Goal: Task Accomplishment & Management: Use online tool/utility

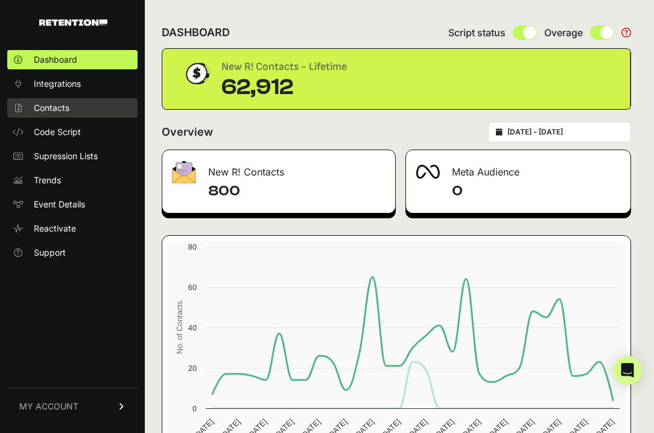
click at [53, 111] on span "Contacts" at bounding box center [52, 108] width 36 height 12
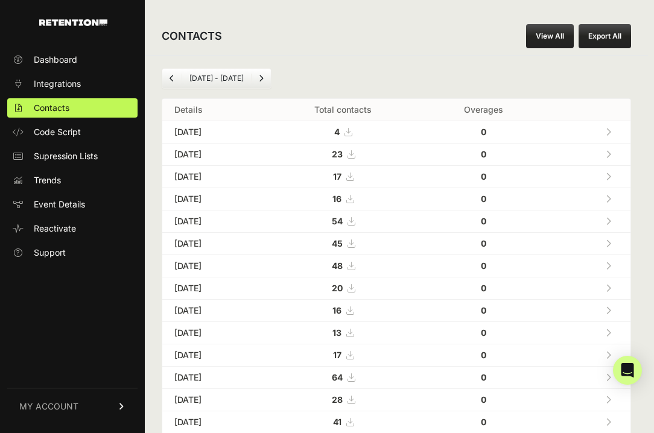
click at [549, 39] on link "View All" at bounding box center [550, 36] width 48 height 24
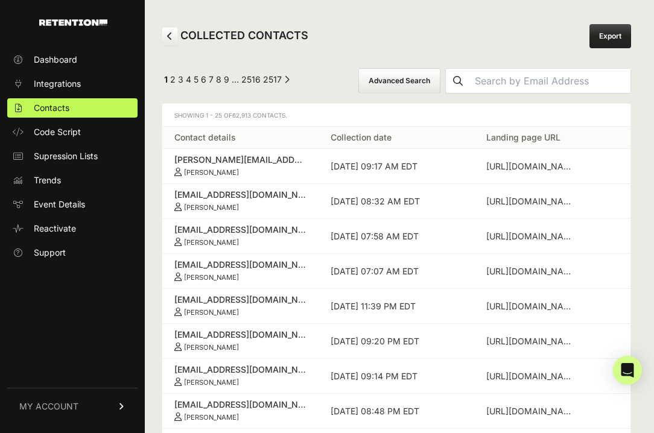
click at [438, 72] on button "Advanced Search" at bounding box center [400, 80] width 82 height 25
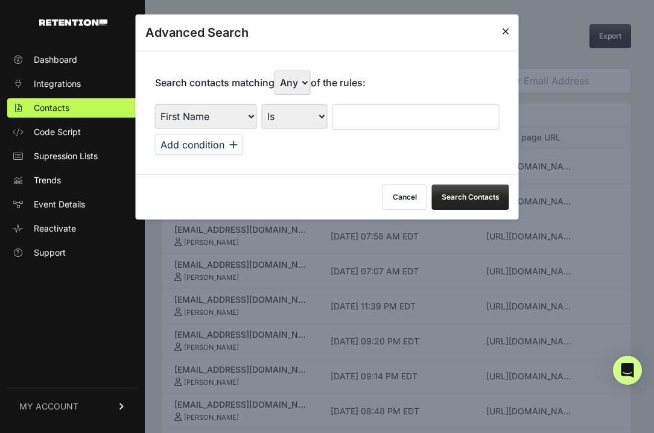
click at [223, 112] on select "First Name Last Name State City Email Email Domain Landing Domain Landing Page …" at bounding box center [206, 116] width 102 height 24
select select "file_date"
click at [308, 117] on select "Is on Is between" at bounding box center [295, 116] width 67 height 24
select select "is_between"
click at [368, 116] on input "text" at bounding box center [366, 116] width 64 height 25
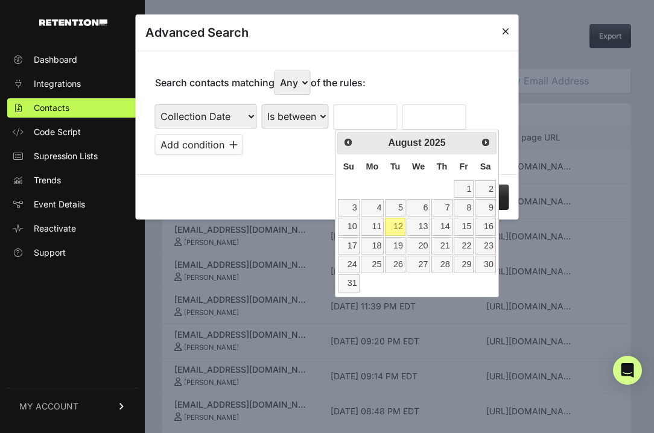
click at [346, 175] on th "Su" at bounding box center [348, 167] width 22 height 25
click at [403, 208] on link "5" at bounding box center [395, 208] width 21 height 18
type input "[DATE]"
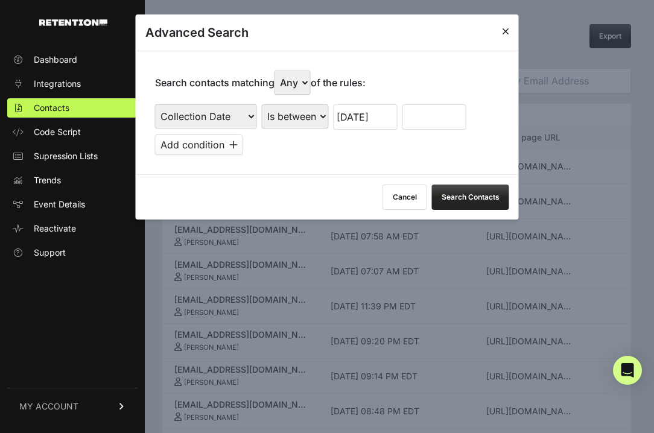
click at [431, 115] on input "text" at bounding box center [435, 116] width 64 height 25
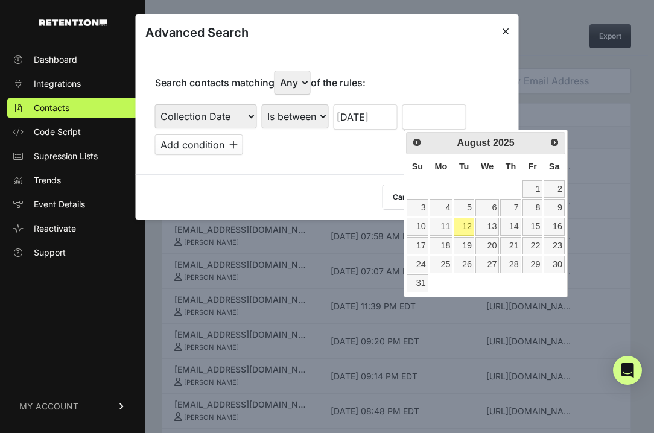
click at [408, 180] on table "Su Mo Tu We Th Fr Sa 1 2 3 4 5 6 7 8 9 10 11 12 13 14 15 16 17 18 19 20 21 22 2…" at bounding box center [485, 224] width 159 height 139
click at [464, 226] on link "12" at bounding box center [464, 227] width 21 height 18
type input "[DATE]"
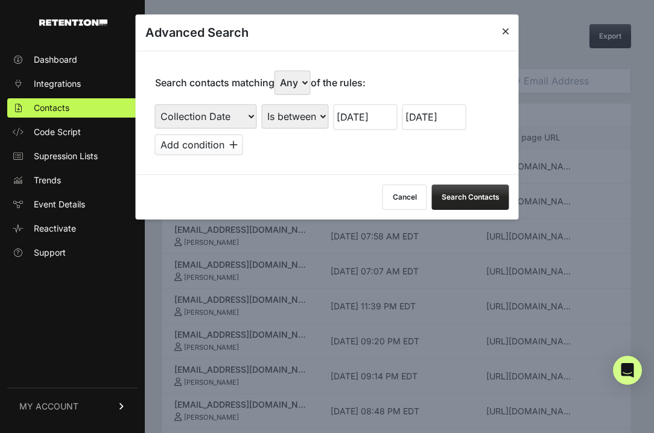
click at [470, 196] on button "Search Contacts" at bounding box center [470, 197] width 77 height 25
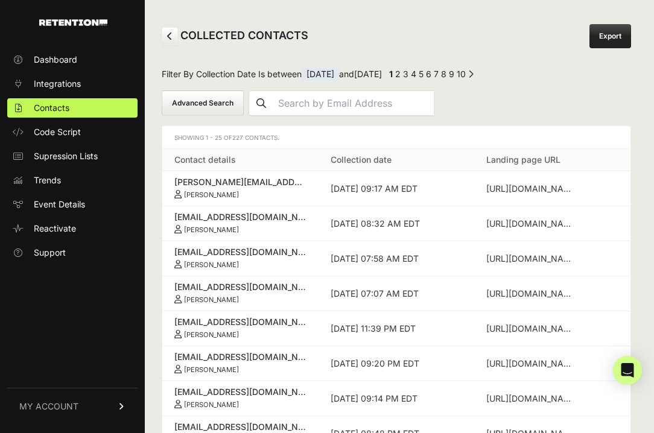
click at [608, 36] on link "Export" at bounding box center [611, 36] width 42 height 24
